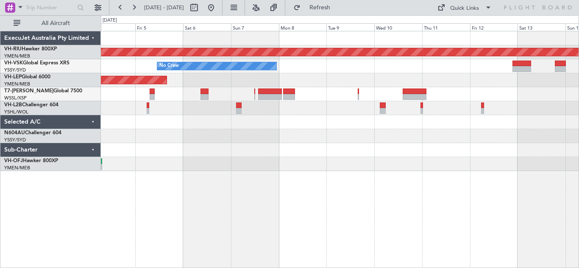
click at [148, 121] on div "Planned Maint [GEOGRAPHIC_DATA] ([GEOGRAPHIC_DATA]) No Crew Unplanned Maint Syd…" at bounding box center [340, 101] width 478 height 140
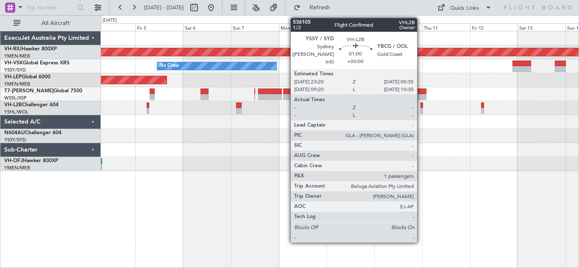
click at [421, 108] on div at bounding box center [421, 106] width 3 height 6
click at [422, 109] on div at bounding box center [421, 111] width 3 height 6
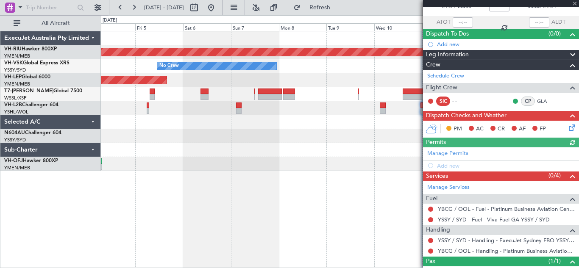
scroll to position [85, 0]
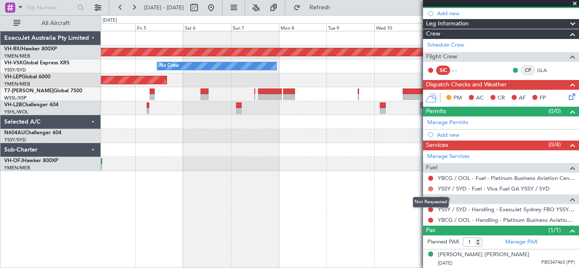
click at [431, 189] on button at bounding box center [430, 188] width 5 height 5
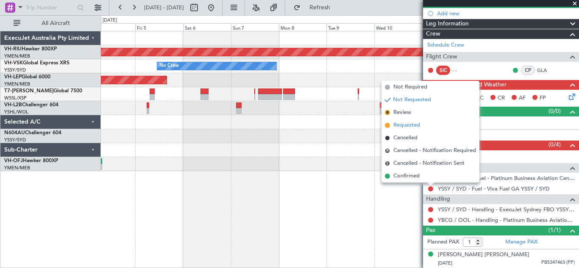
click at [405, 127] on span "Requested" at bounding box center [406, 125] width 27 height 8
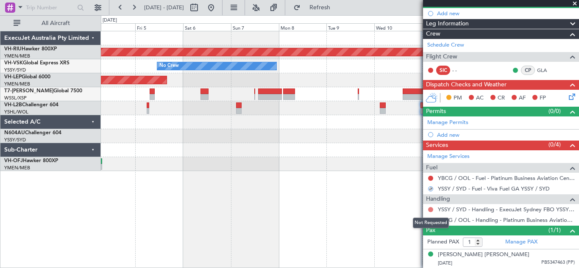
click at [430, 208] on button at bounding box center [430, 209] width 5 height 5
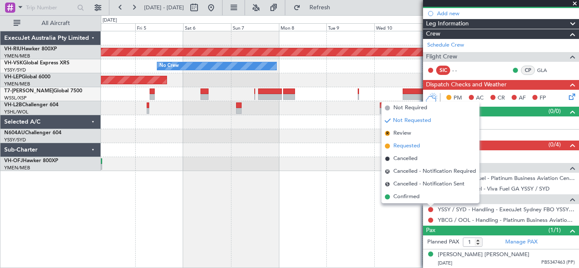
click at [401, 147] on span "Requested" at bounding box center [406, 146] width 27 height 8
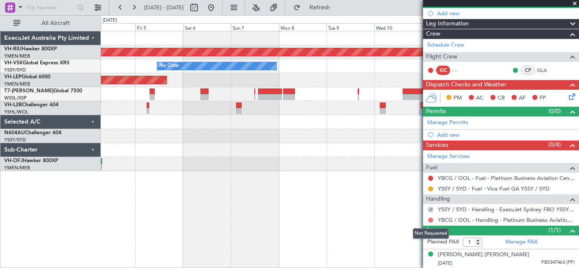
click at [431, 219] on button at bounding box center [430, 220] width 5 height 5
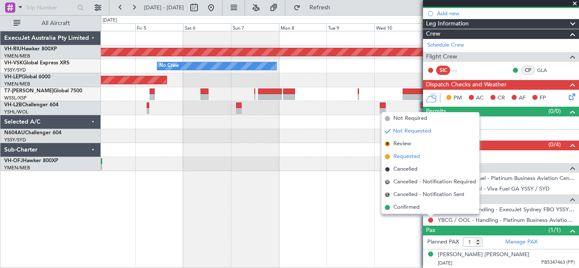
click at [405, 156] on span "Requested" at bounding box center [406, 157] width 27 height 8
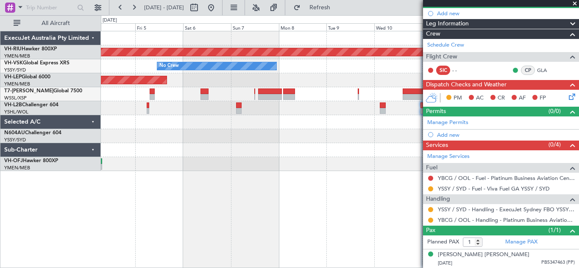
click at [575, 3] on span at bounding box center [574, 4] width 8 height 8
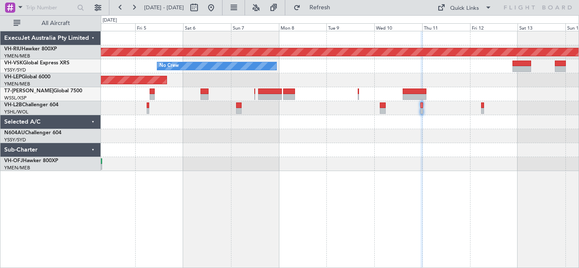
type input "0"
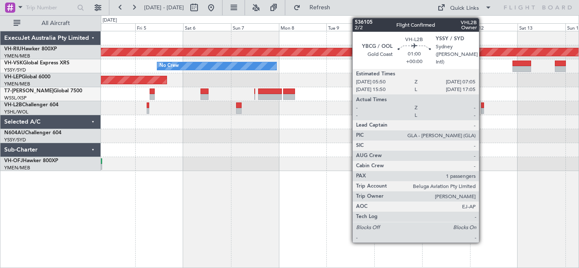
click at [483, 109] on div at bounding box center [482, 111] width 3 height 6
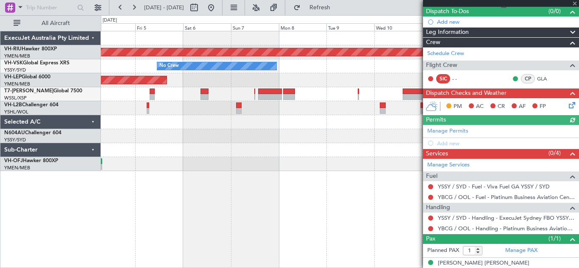
scroll to position [85, 0]
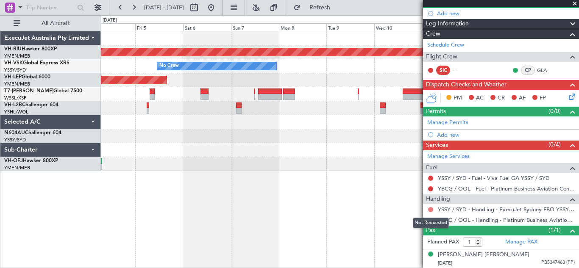
click at [432, 208] on button at bounding box center [430, 209] width 5 height 5
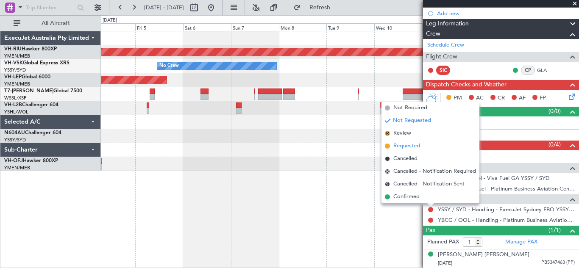
click at [401, 146] on span "Requested" at bounding box center [406, 146] width 27 height 8
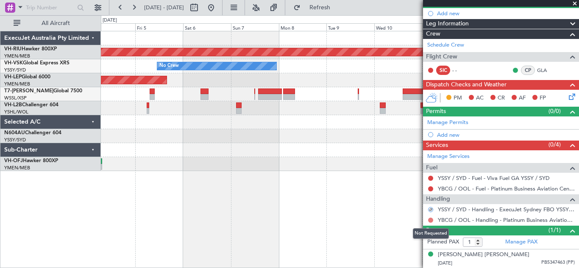
click at [430, 220] on button at bounding box center [430, 220] width 5 height 5
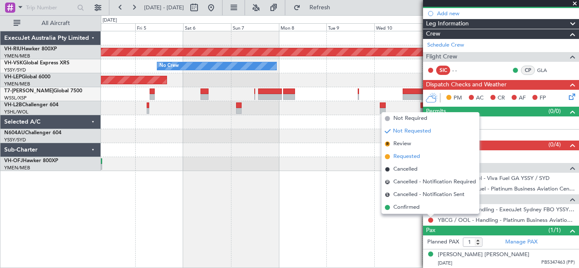
click at [406, 157] on span "Requested" at bounding box center [406, 157] width 27 height 8
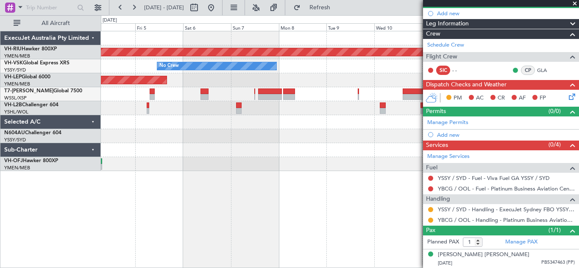
click at [574, 3] on span at bounding box center [574, 4] width 8 height 8
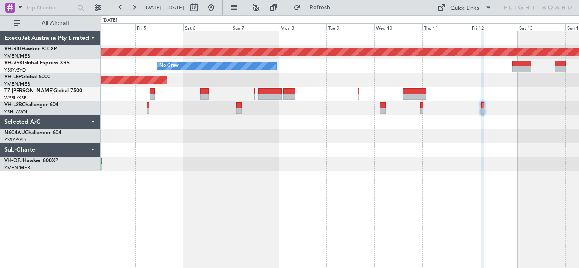
type input "0"
